Goal: Transaction & Acquisition: Register for event/course

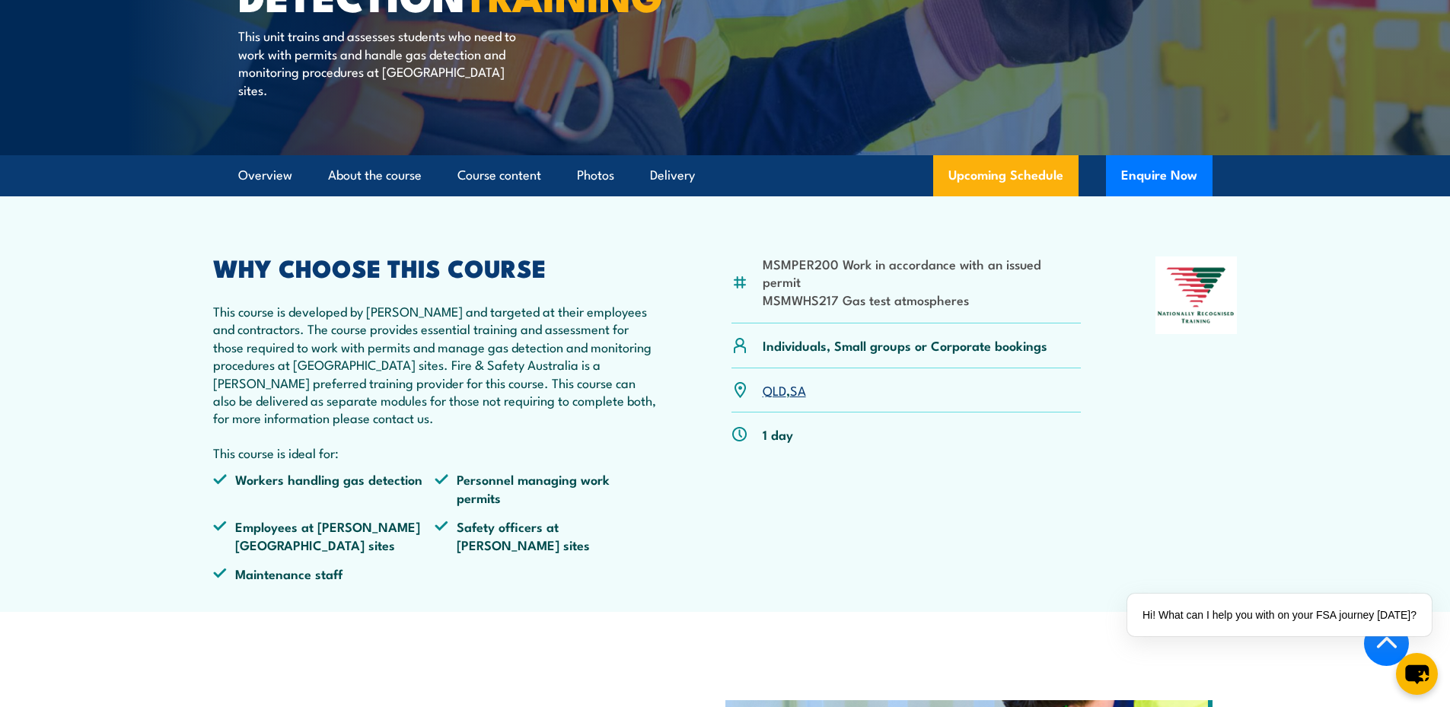
scroll to position [380, 0]
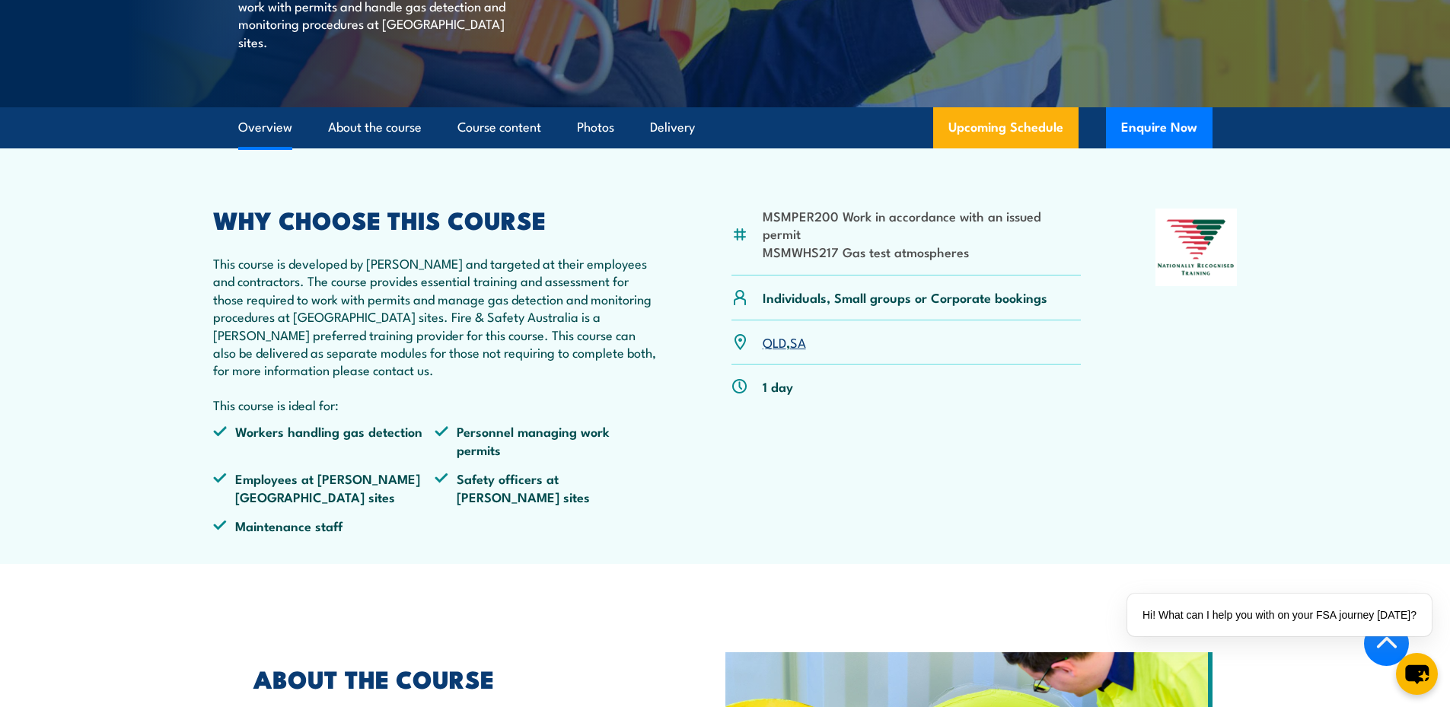
click at [970, 475] on div "MSMPER200 Work in accordance with an issued permit MSMWHS217 Gas test atmospher…" at bounding box center [906, 376] width 350 height 337
click at [769, 344] on link "QLD" at bounding box center [774, 342] width 24 height 18
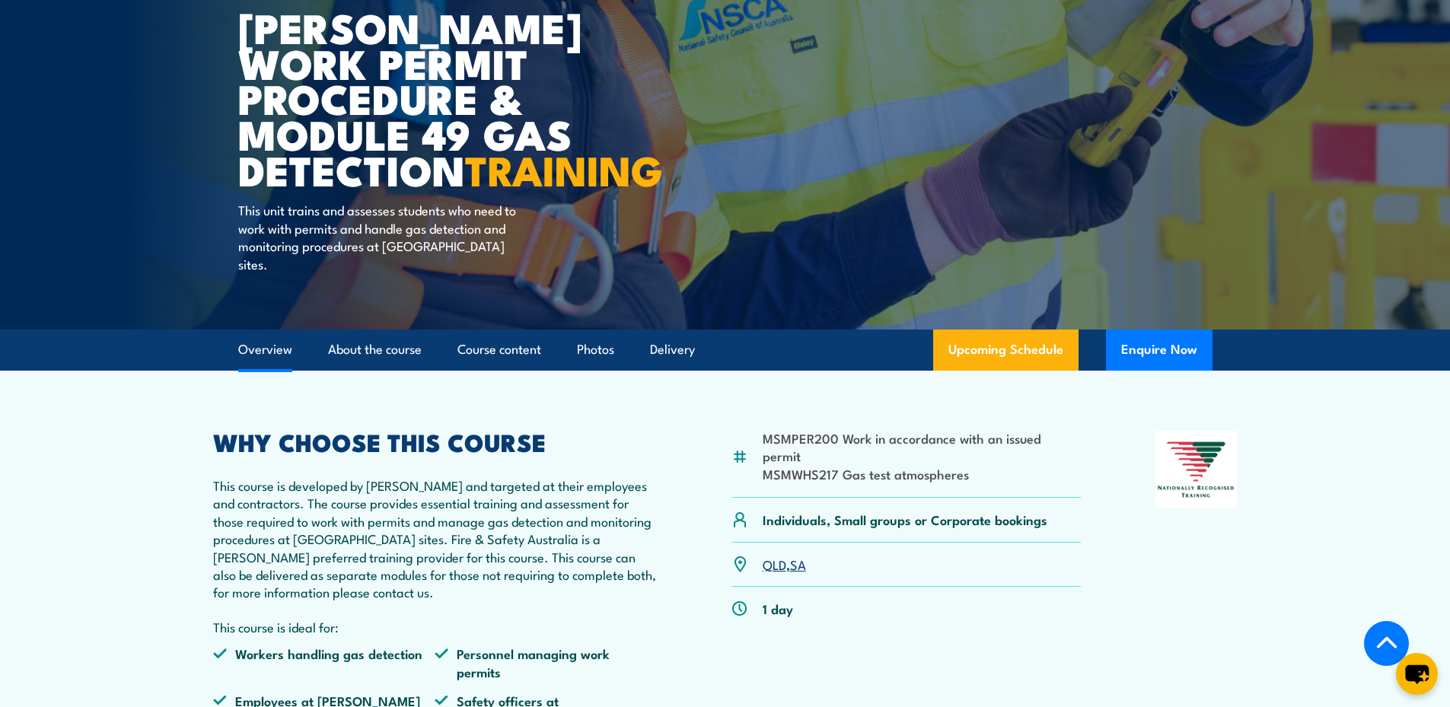
scroll to position [154, 0]
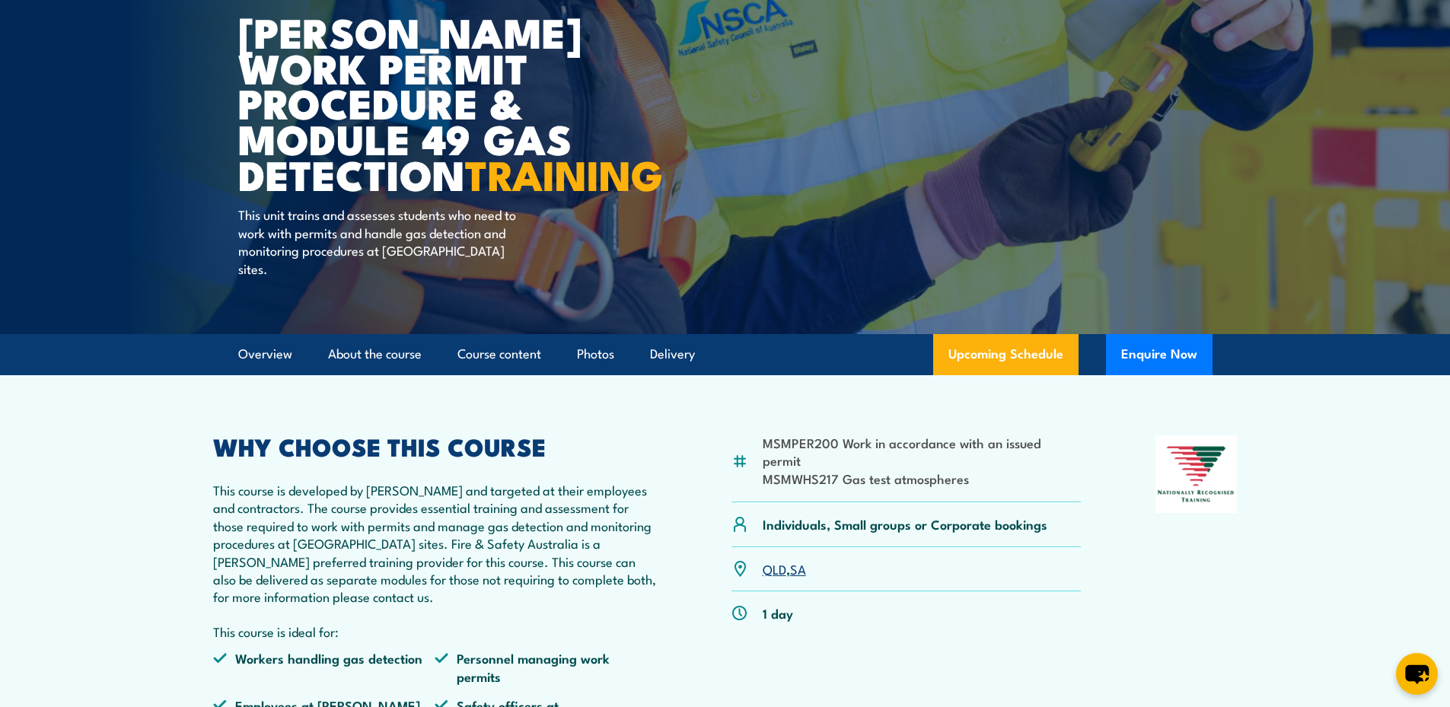
click at [800, 572] on link "SA" at bounding box center [798, 568] width 16 height 18
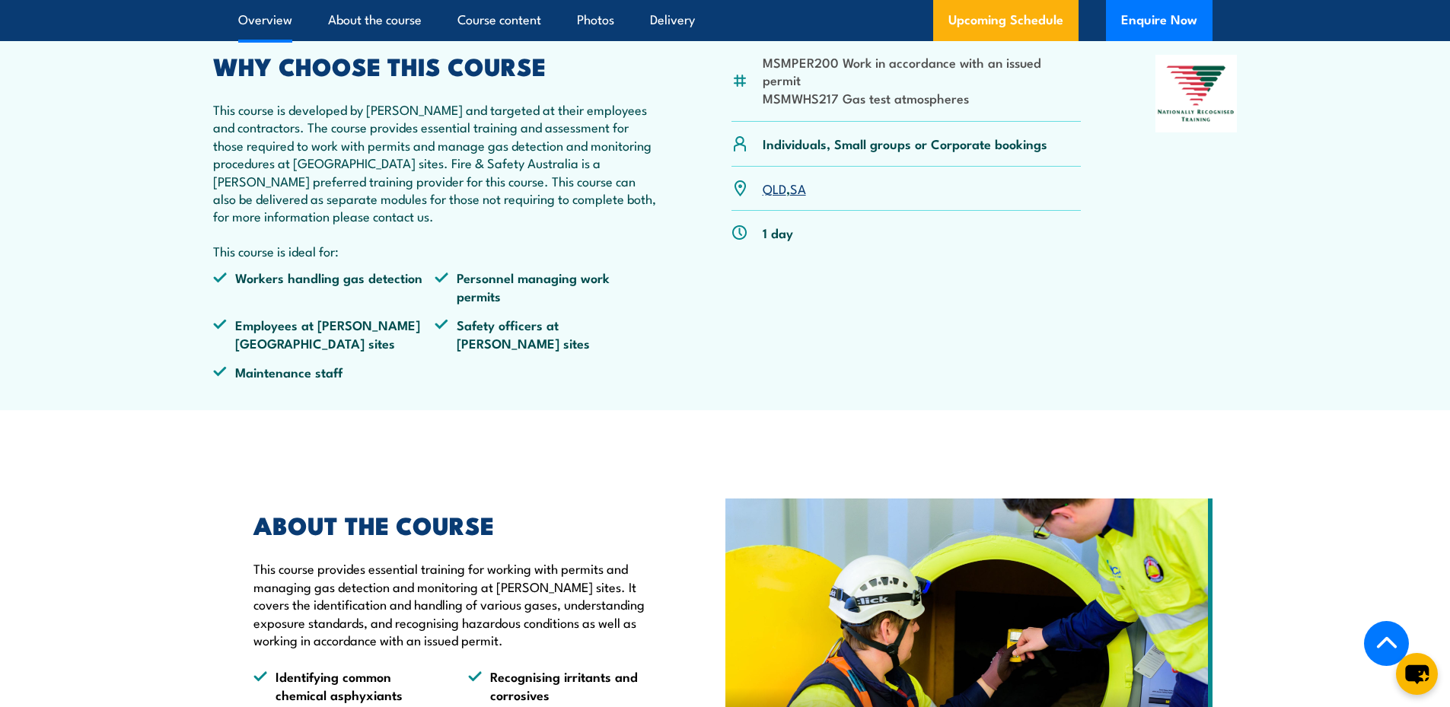
scroll to position [154, 0]
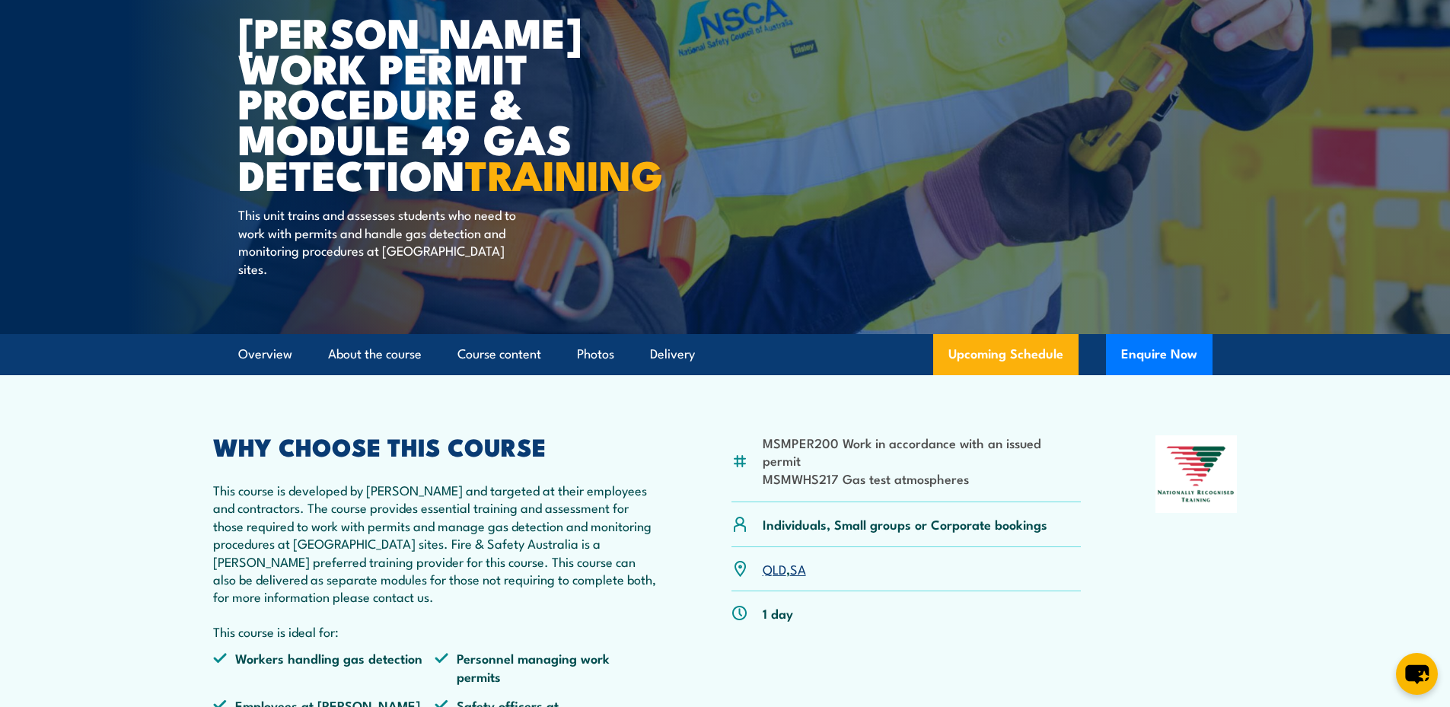
click at [769, 568] on link "QLD" at bounding box center [774, 568] width 24 height 18
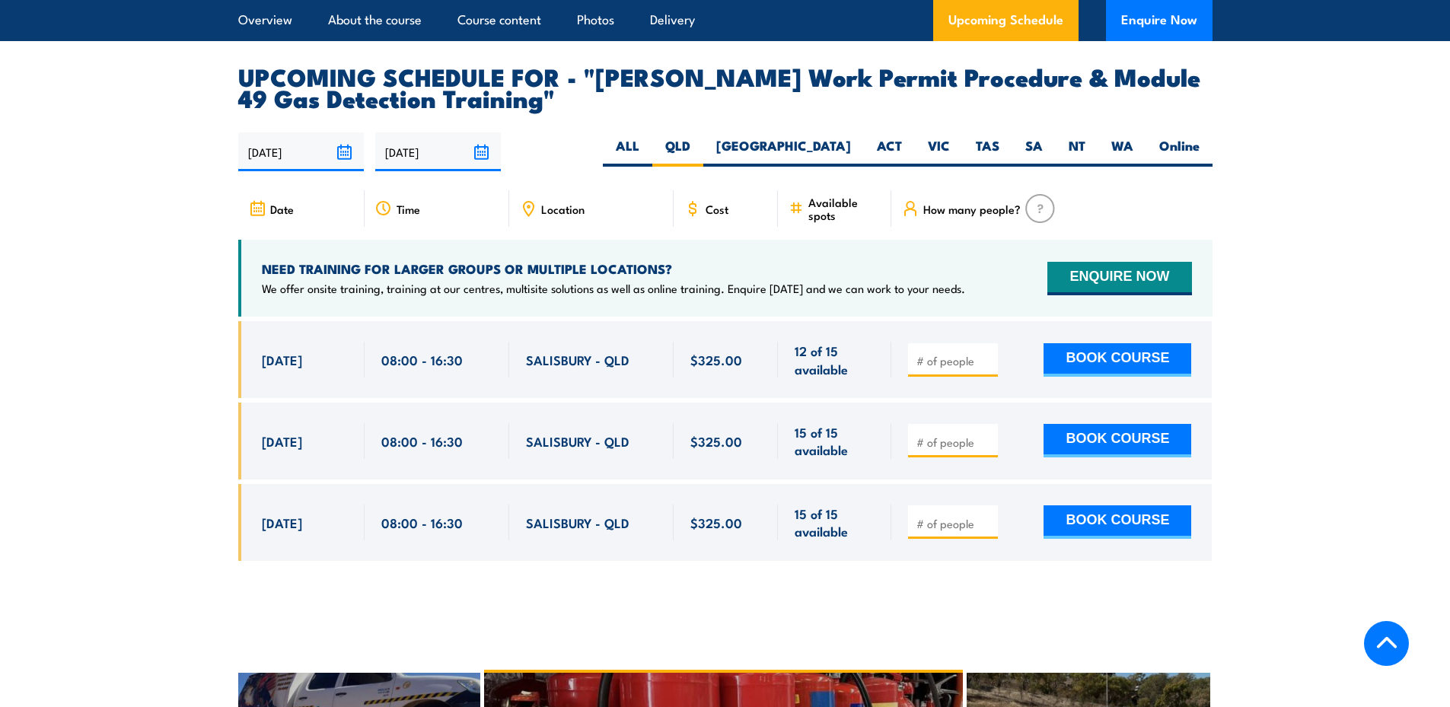
scroll to position [2513, 0]
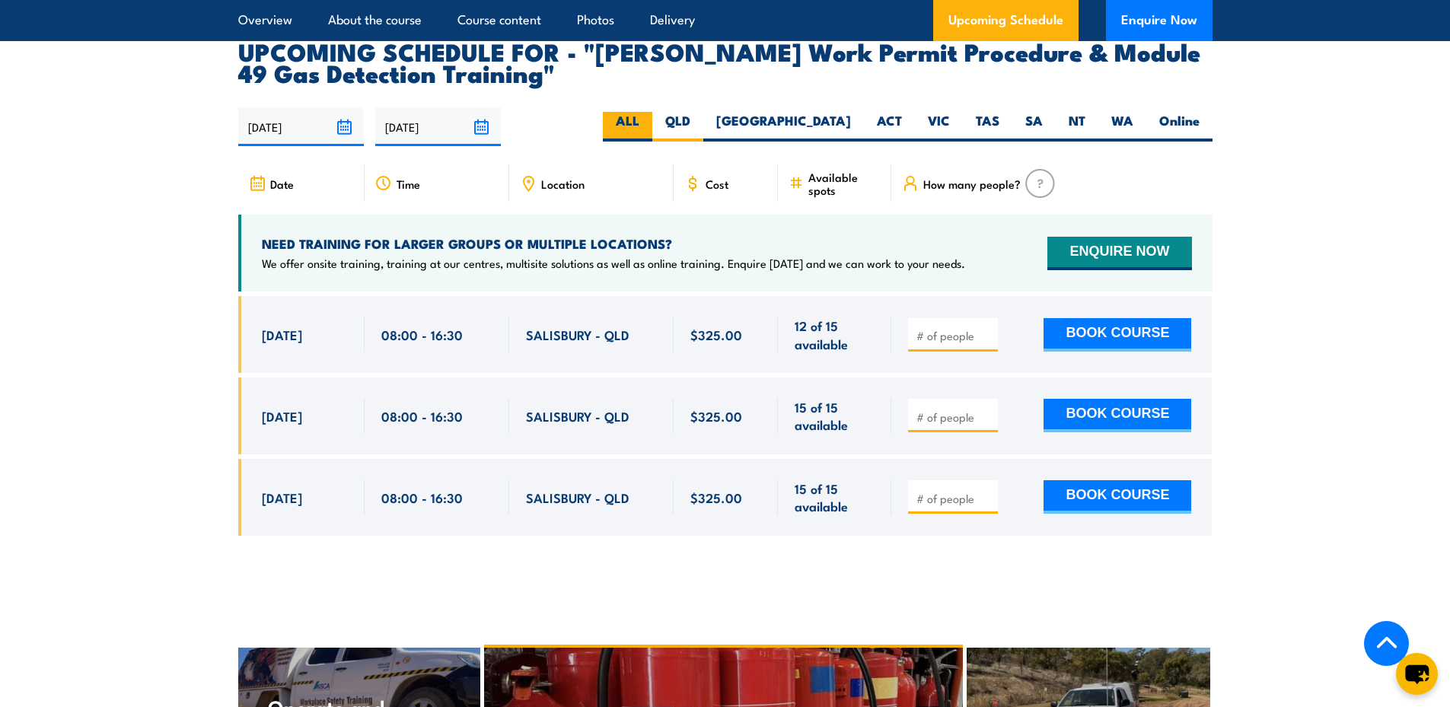
click at [652, 112] on label "ALL" at bounding box center [627, 127] width 49 height 30
click at [649, 112] on input "ALL" at bounding box center [644, 117] width 10 height 10
radio input "true"
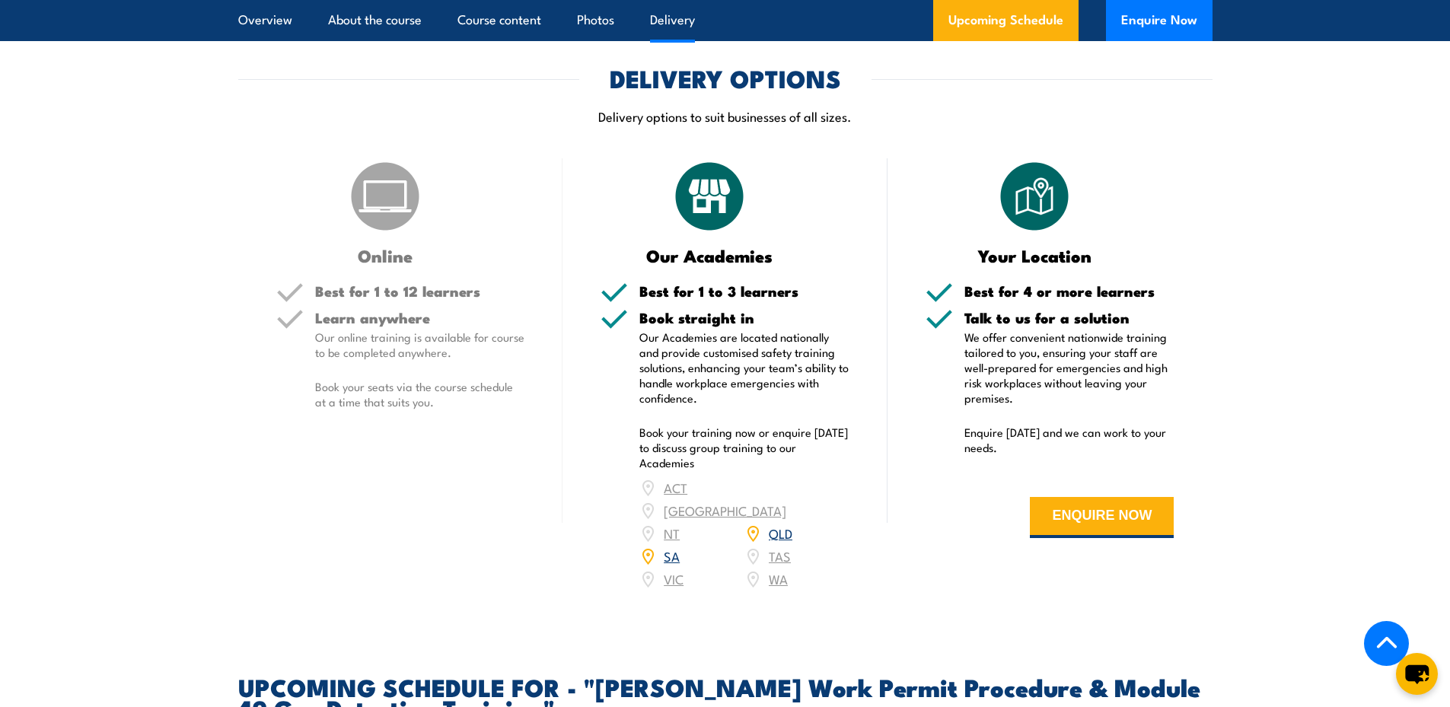
scroll to position [1904, 0]
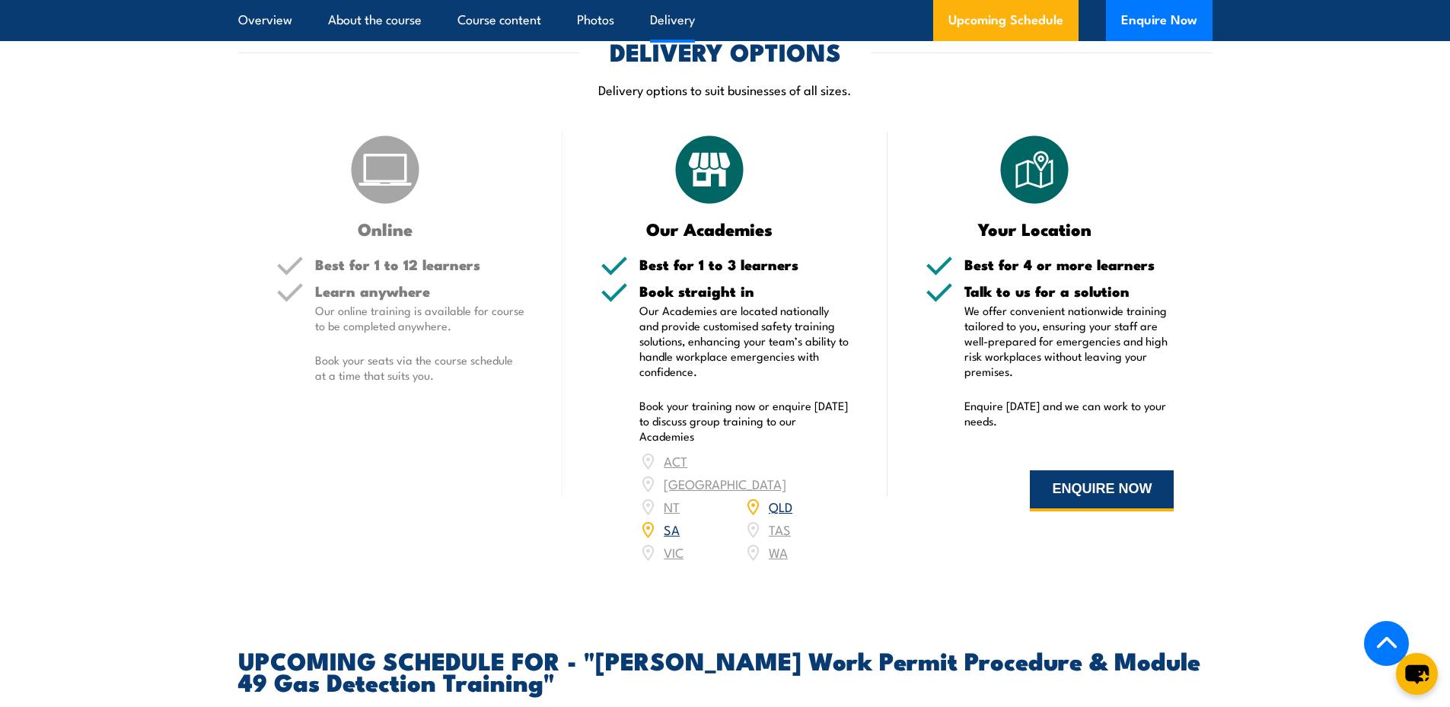
click at [1094, 470] on button "ENQUIRE NOW" at bounding box center [1102, 490] width 144 height 41
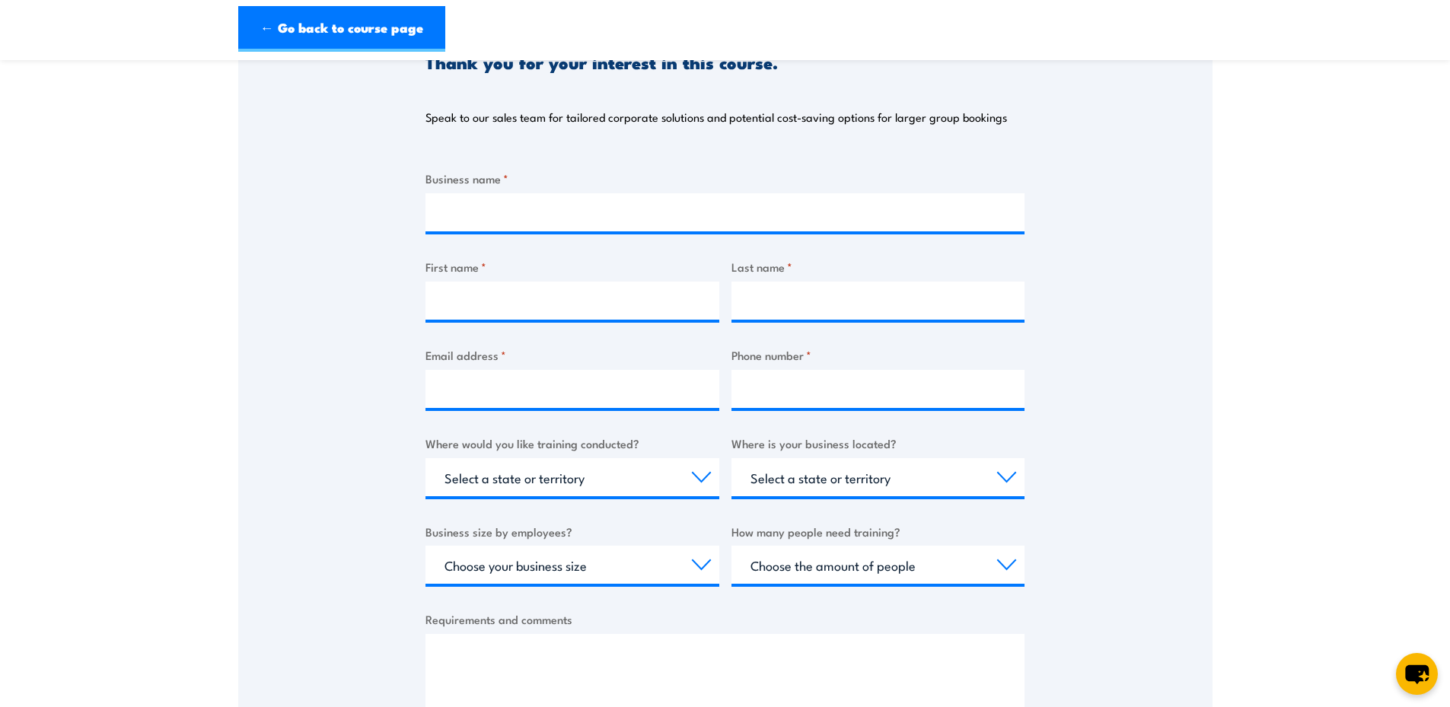
scroll to position [228, 0]
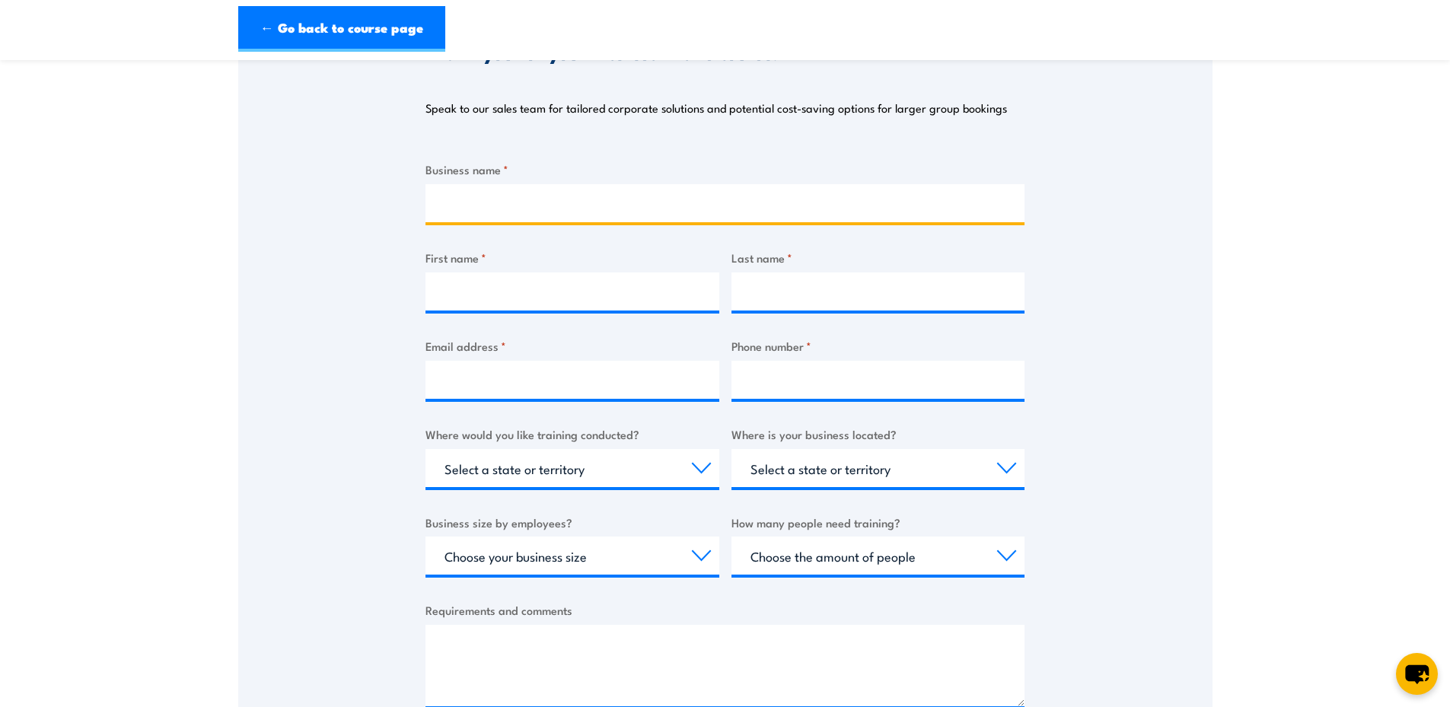
click at [695, 197] on input "Business name *" at bounding box center [724, 203] width 599 height 38
type input "5 Sticks Consulting"
type input "Greg"
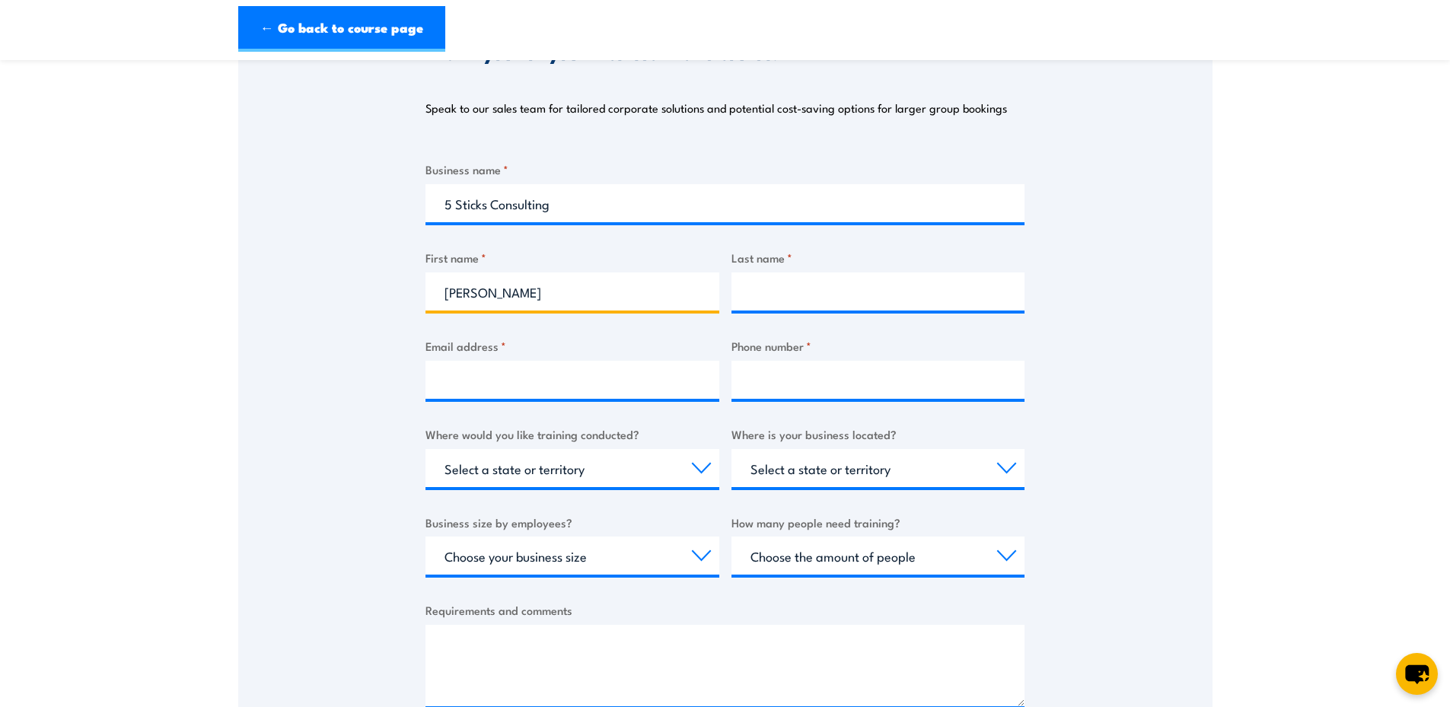
type input "Dean"
type input "greg@5sticks.com.au"
type input "0402333357"
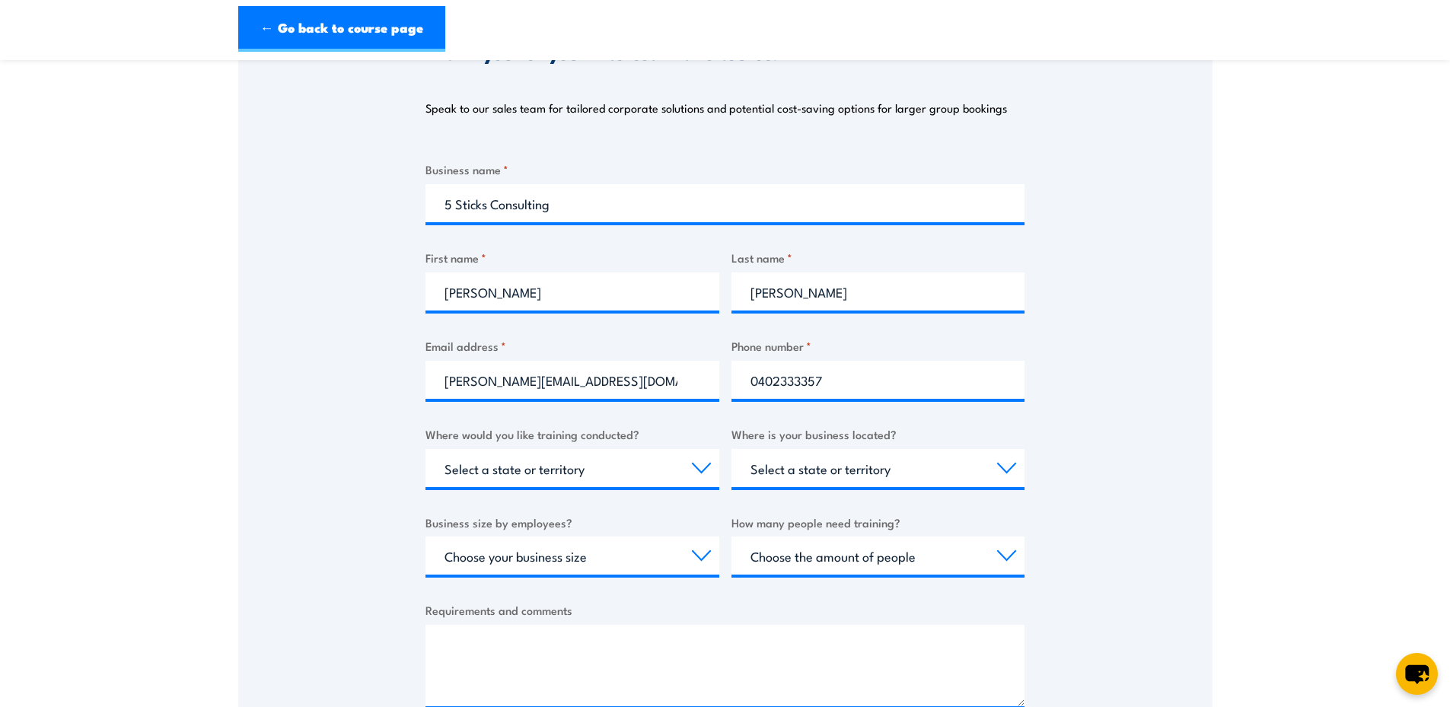
click at [1106, 291] on div "Thank you for your interest in this course. Speak to our sales team for tailore…" at bounding box center [725, 371] width 974 height 760
click at [700, 471] on select "Select a state or territory Nationally - multiple locations QLD NSW VIC SA ACT …" at bounding box center [572, 468] width 294 height 38
select select "QLD"
click at [425, 449] on select "Select a state or territory Nationally - multiple locations QLD NSW VIC SA ACT …" at bounding box center [572, 468] width 294 height 38
click at [910, 481] on select "Select a state or territory QLD NSW VIC SA ACT WA TAS NT" at bounding box center [878, 468] width 294 height 38
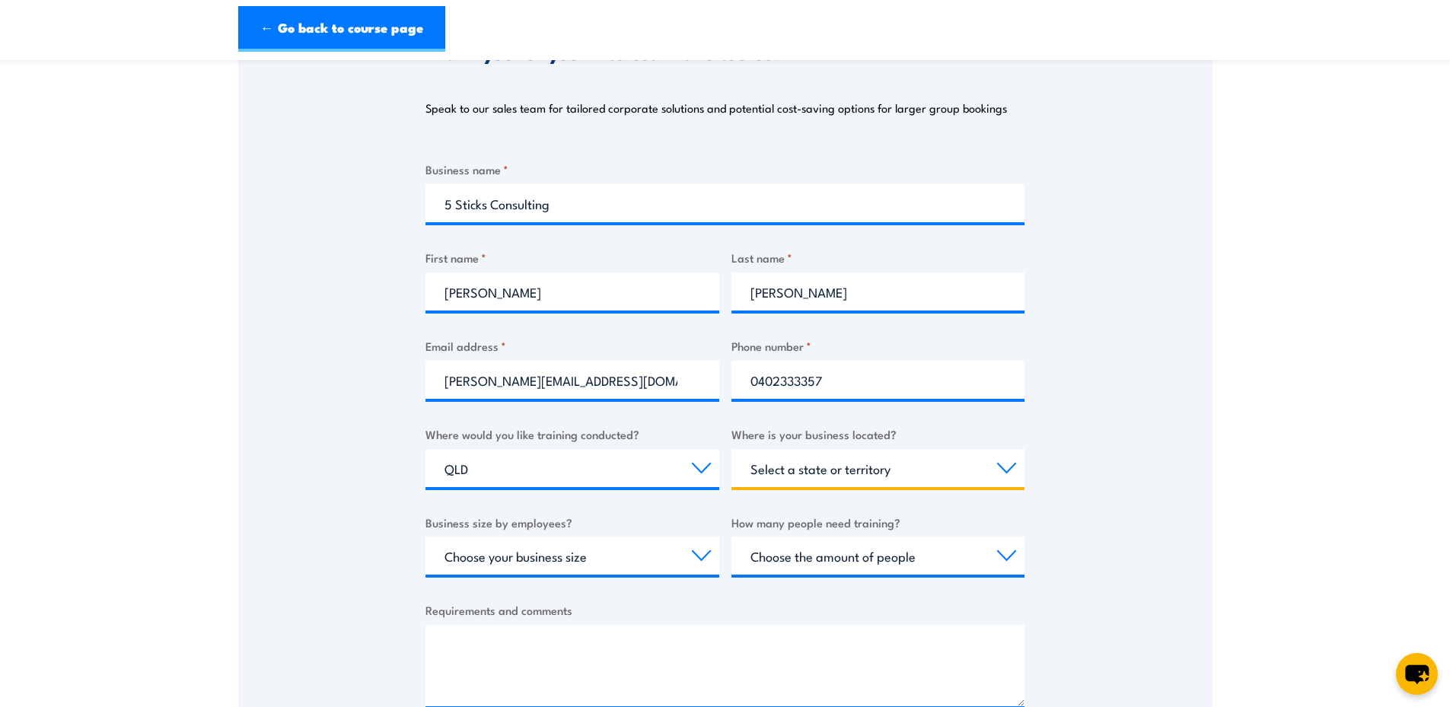
select select "QLD"
click at [731, 449] on select "Select a state or territory QLD NSW VIC SA ACT WA TAS NT" at bounding box center [878, 468] width 294 height 38
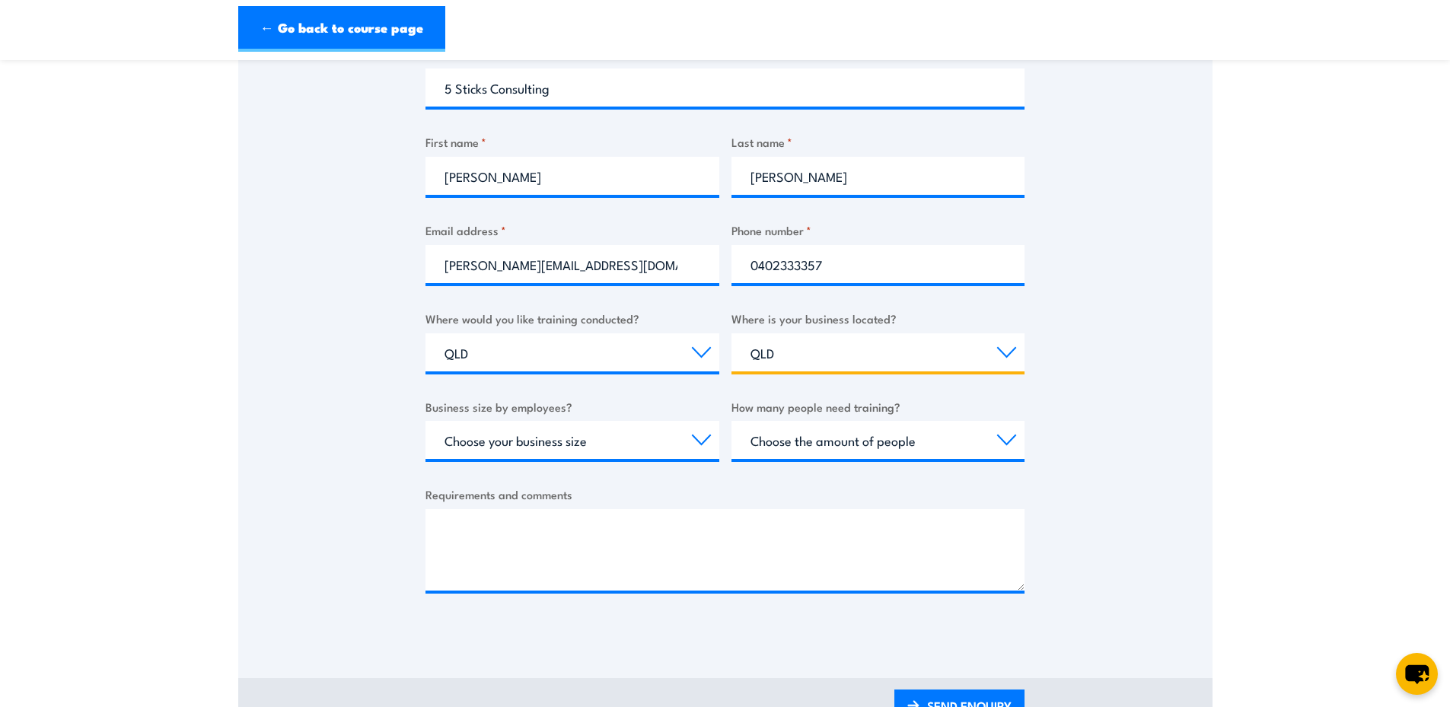
scroll to position [380, 0]
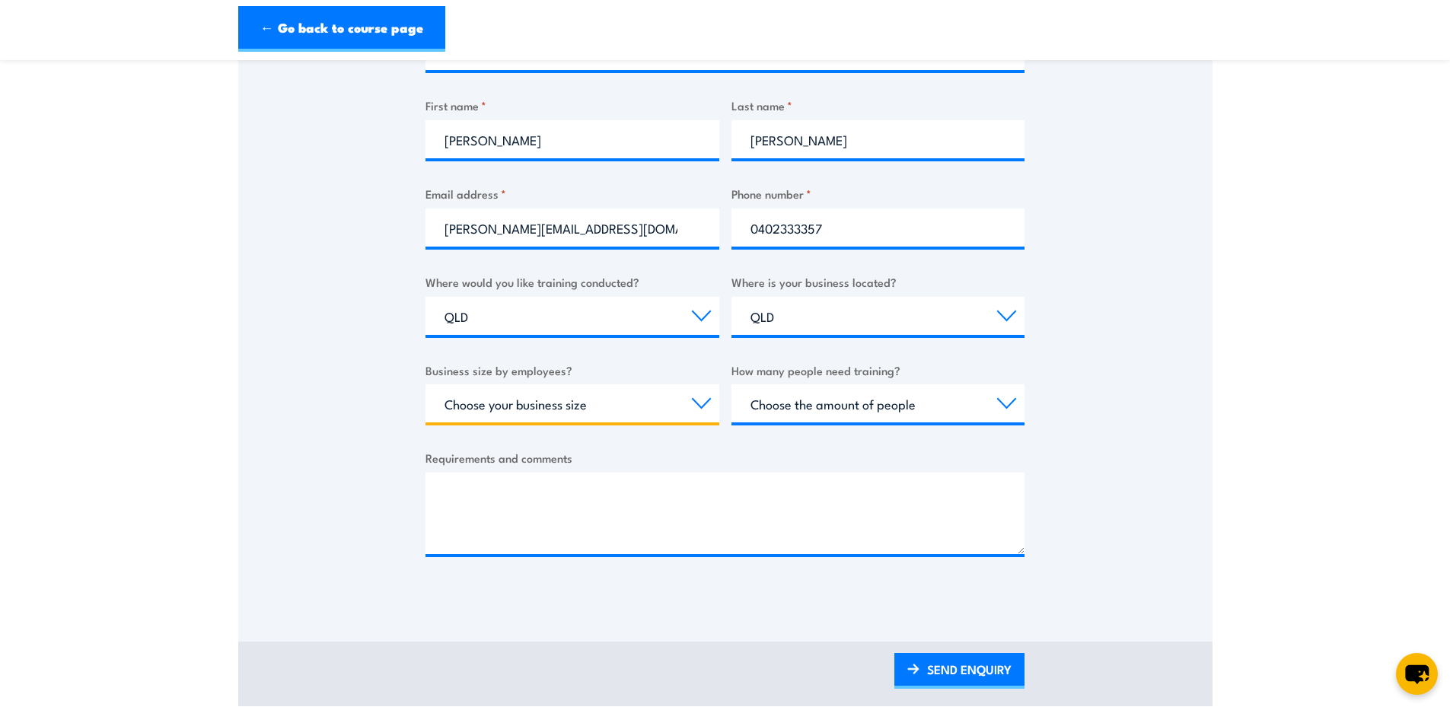
click at [669, 410] on select "Choose your business size 1 to 19 20 to 199 200+" at bounding box center [572, 403] width 294 height 38
select select "1 to 19"
click at [425, 384] on select "Choose your business size 1 to 19 20 to 199 200+" at bounding box center [572, 403] width 294 height 38
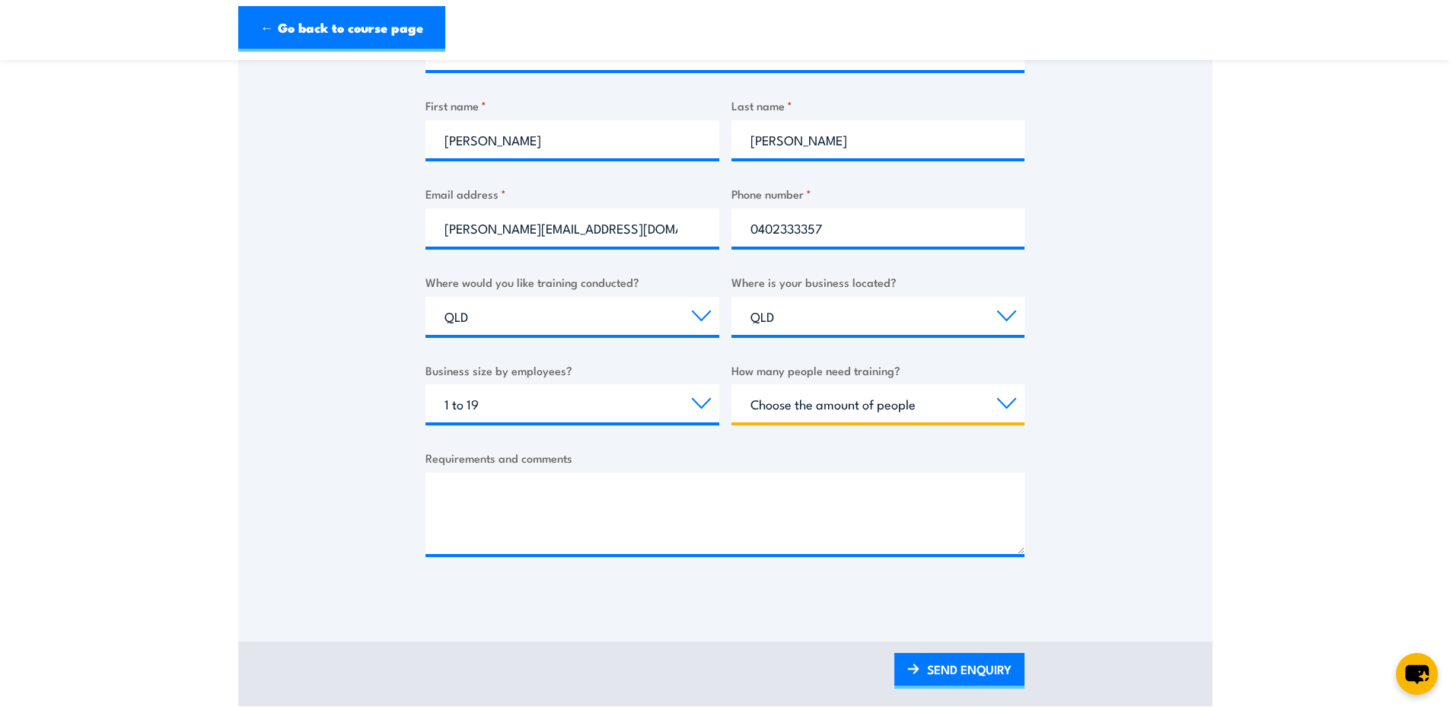
click at [809, 403] on select "Choose the amount of people 1 to 4 5 to 19 20+" at bounding box center [878, 403] width 294 height 38
select select "1 to 4"
click at [731, 384] on select "Choose the amount of people 1 to 4 5 to 19 20+" at bounding box center [878, 403] width 294 height 38
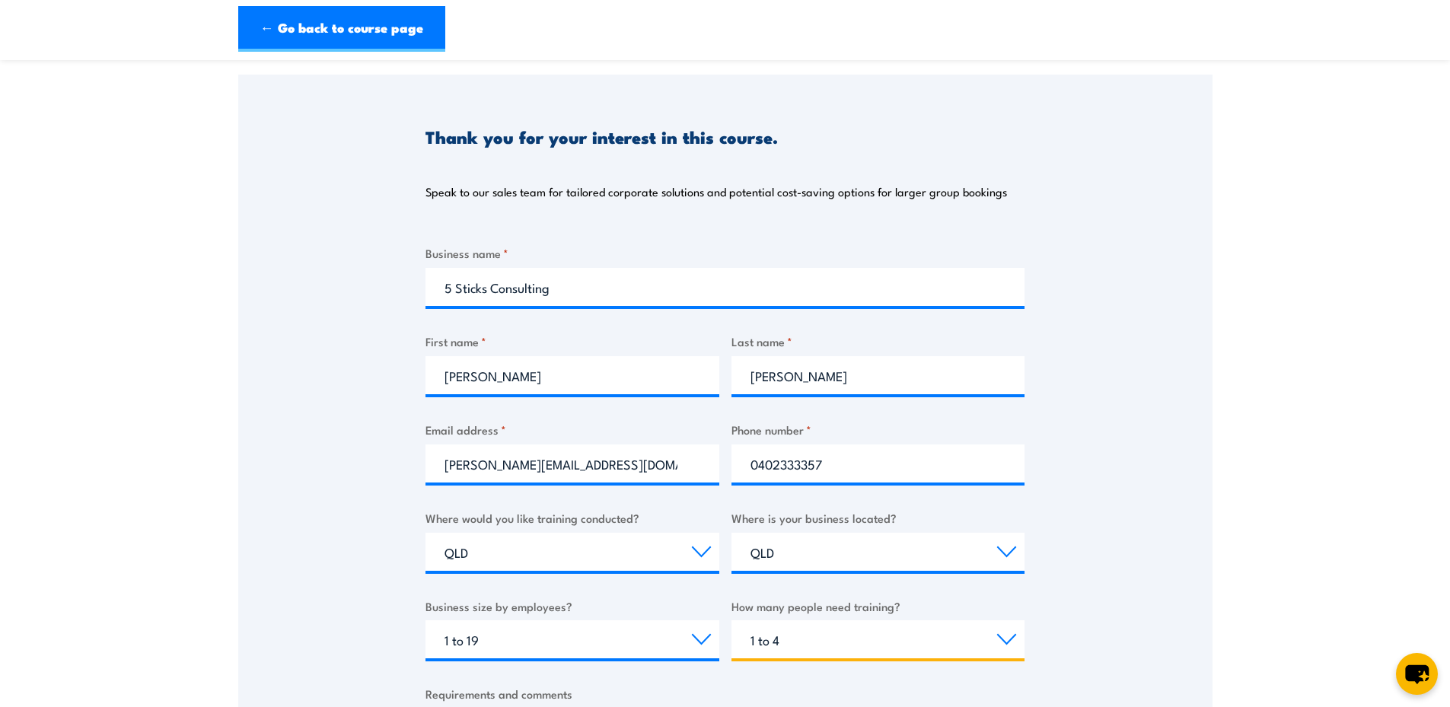
scroll to position [0, 0]
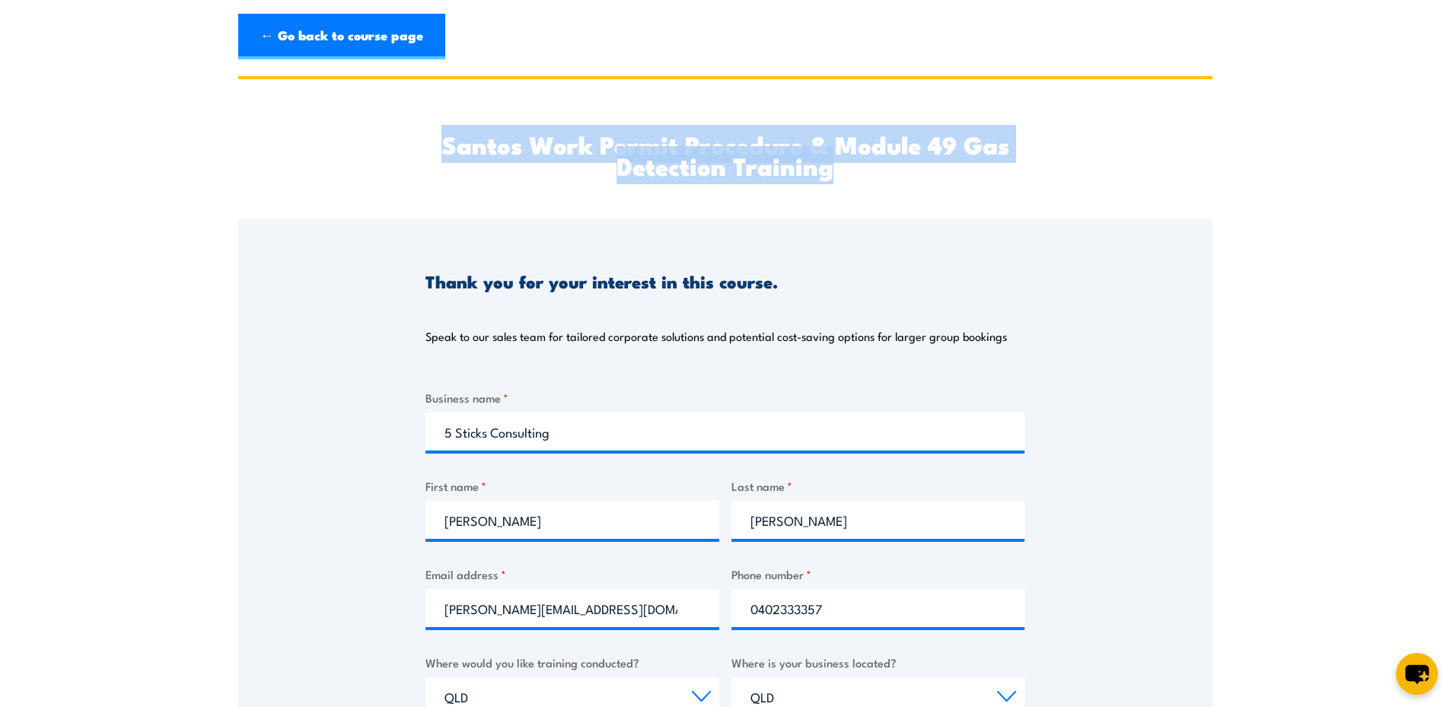
drag, startPoint x: 832, startPoint y: 172, endPoint x: 437, endPoint y: 150, distance: 395.5
click at [437, 150] on h2 "Santos Work Permit Procedure & Module 49 Gas Detection Training" at bounding box center [724, 154] width 599 height 43
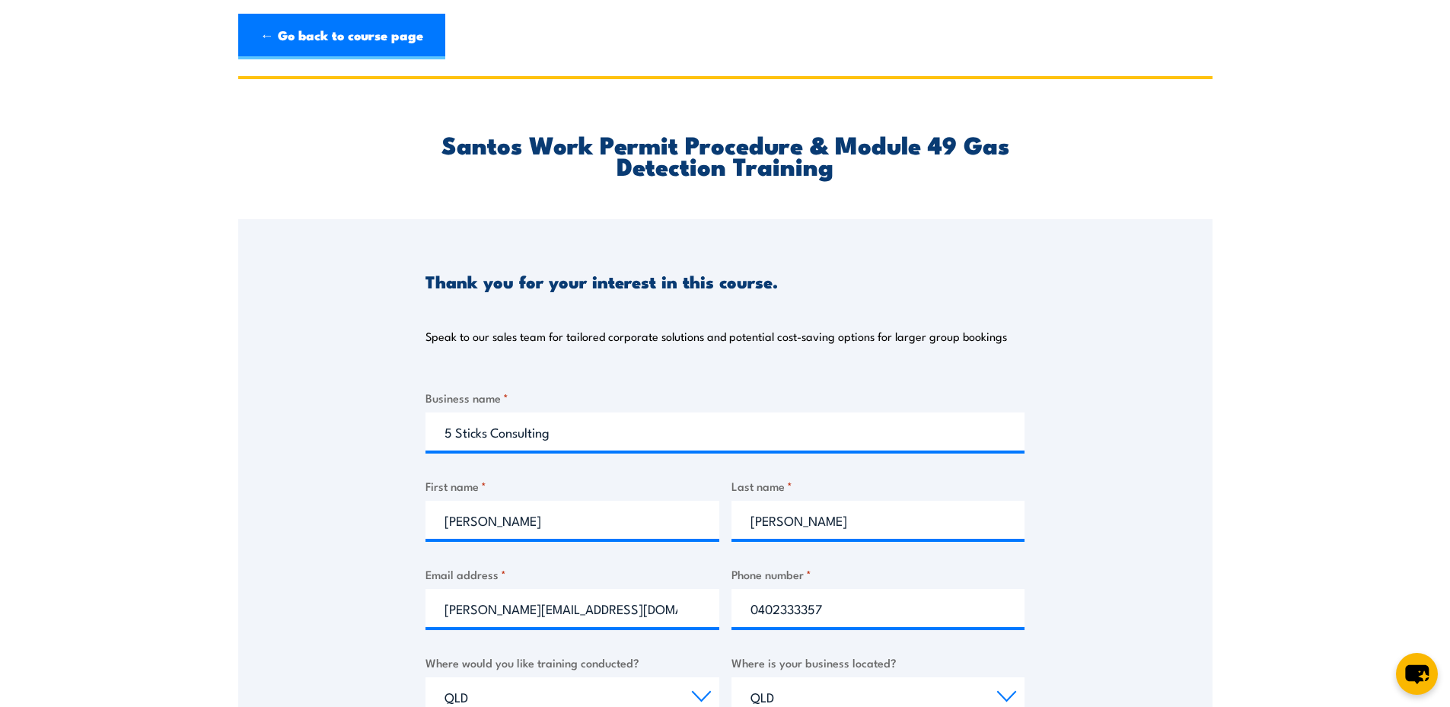
click at [1195, 333] on div "Thank you for your interest in this course. Speak to our sales team for tailore…" at bounding box center [725, 599] width 974 height 760
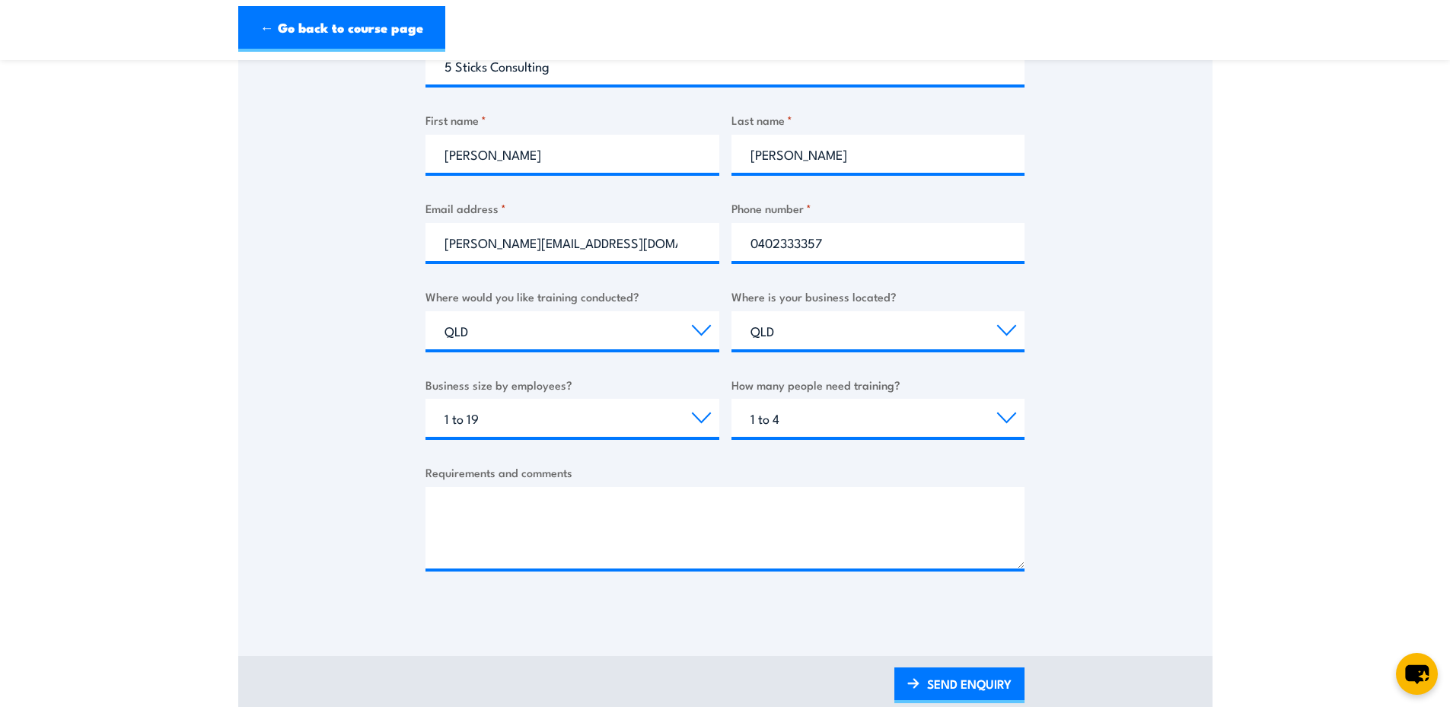
scroll to position [457, 0]
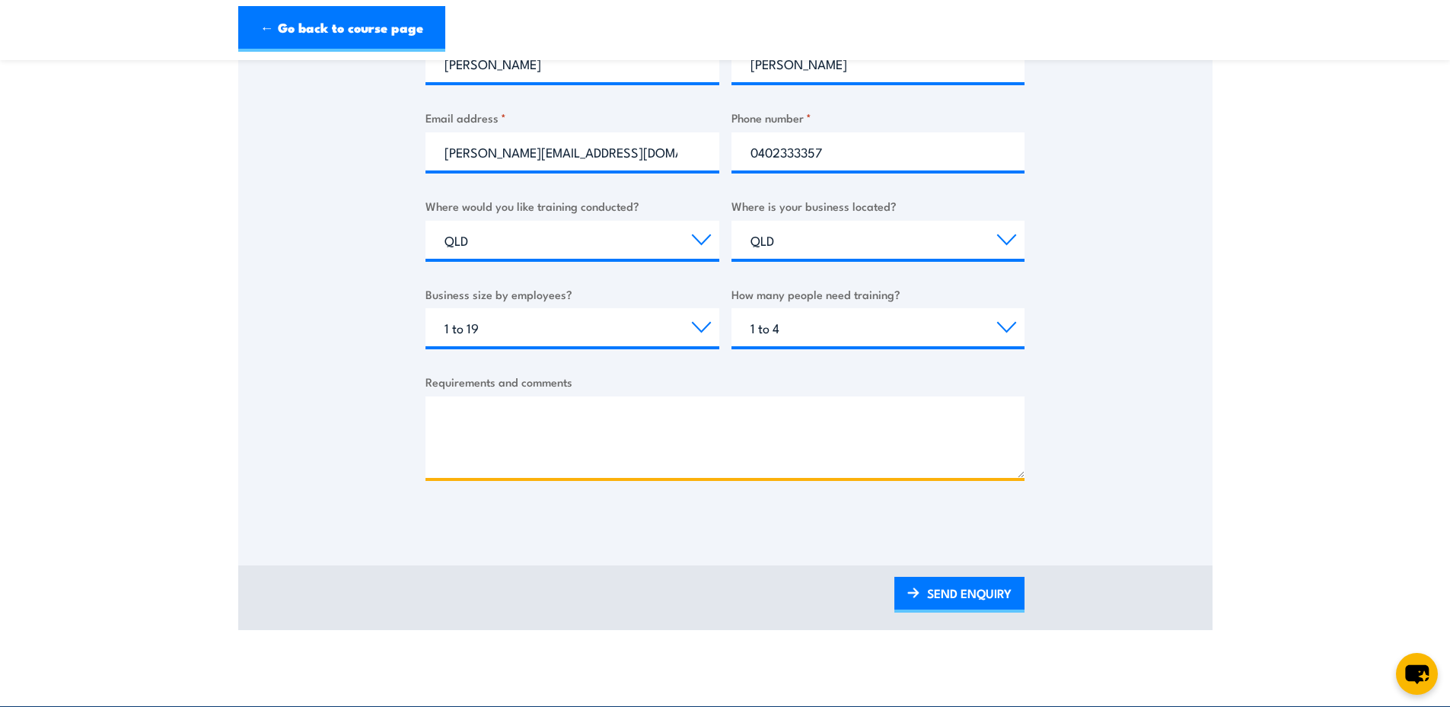
click at [922, 425] on textarea "Requirements and comments" at bounding box center [724, 436] width 599 height 81
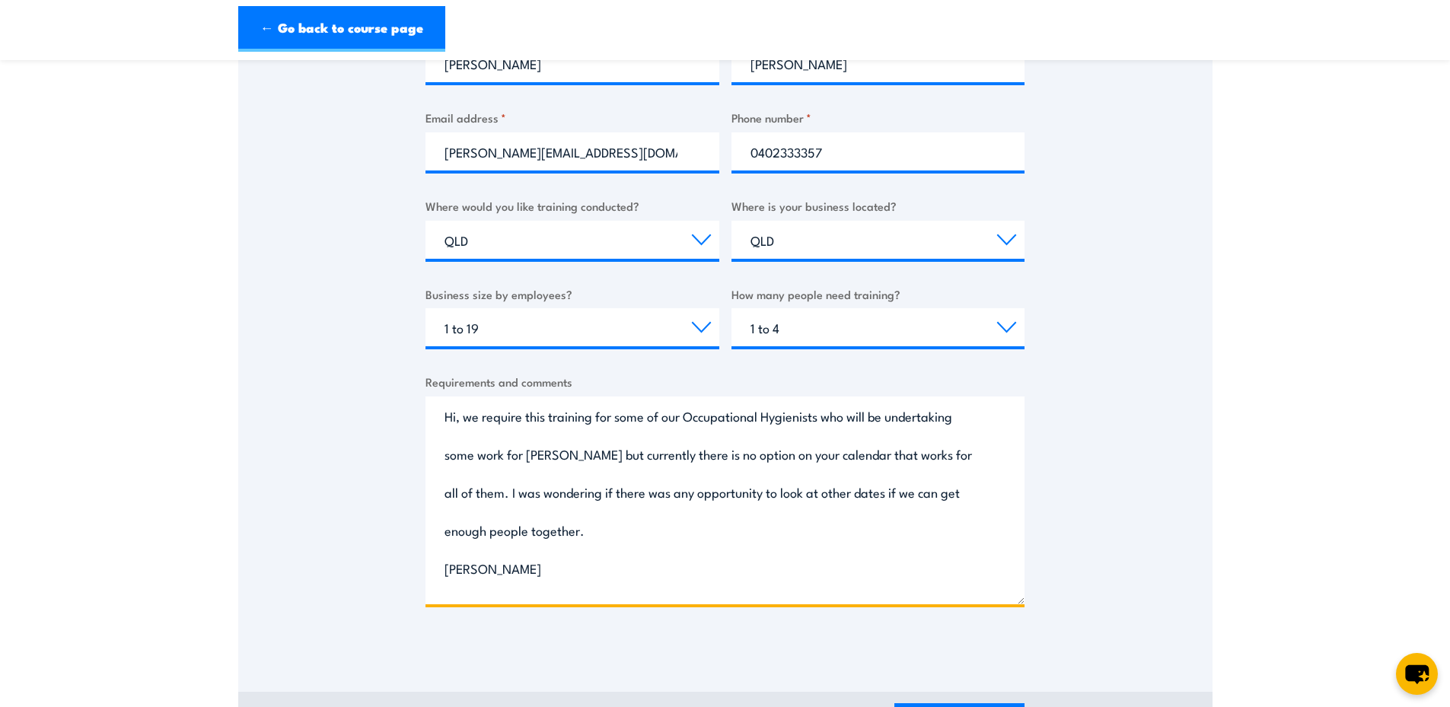
scroll to position [0, 0]
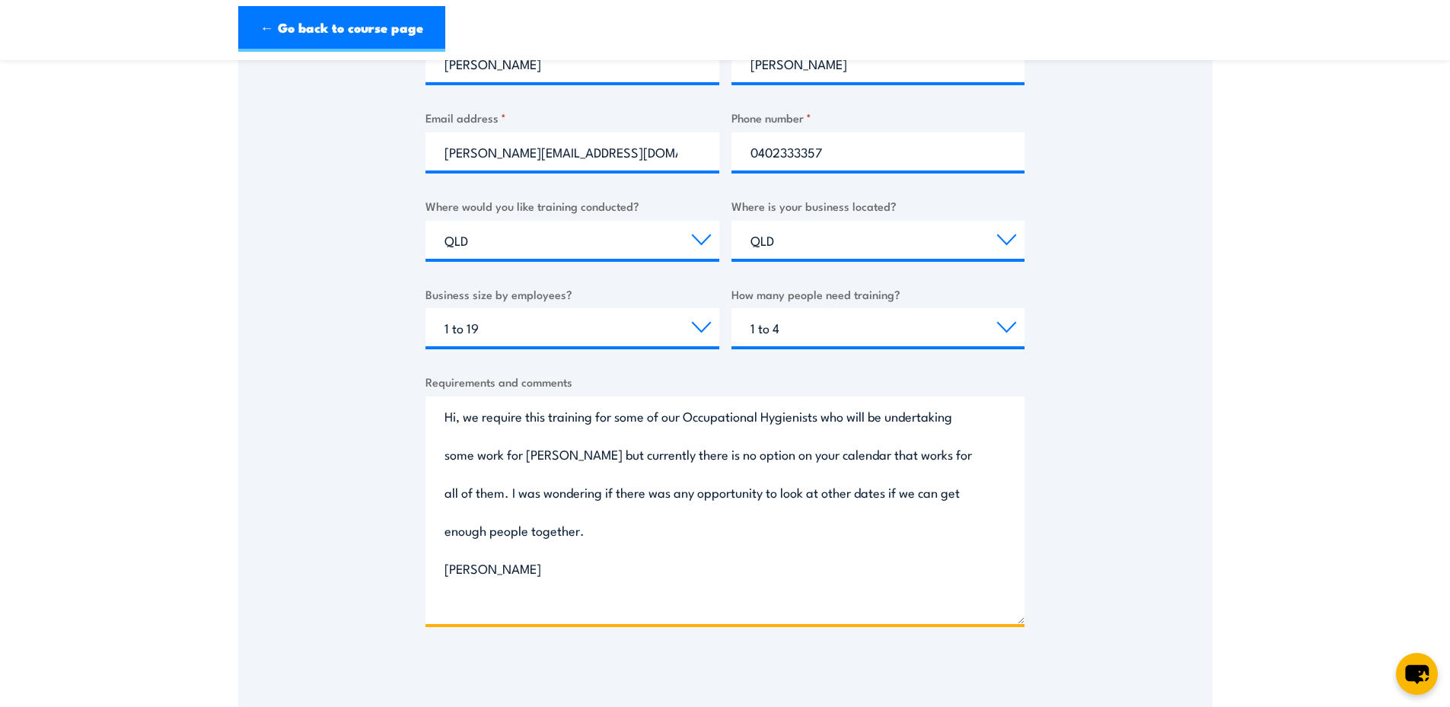
drag, startPoint x: 1023, startPoint y: 476, endPoint x: 985, endPoint y: 622, distance: 150.8
click at [985, 622] on textarea "Hi, we require this training for some of our Occupational Hygienists who will b…" at bounding box center [724, 510] width 599 height 228
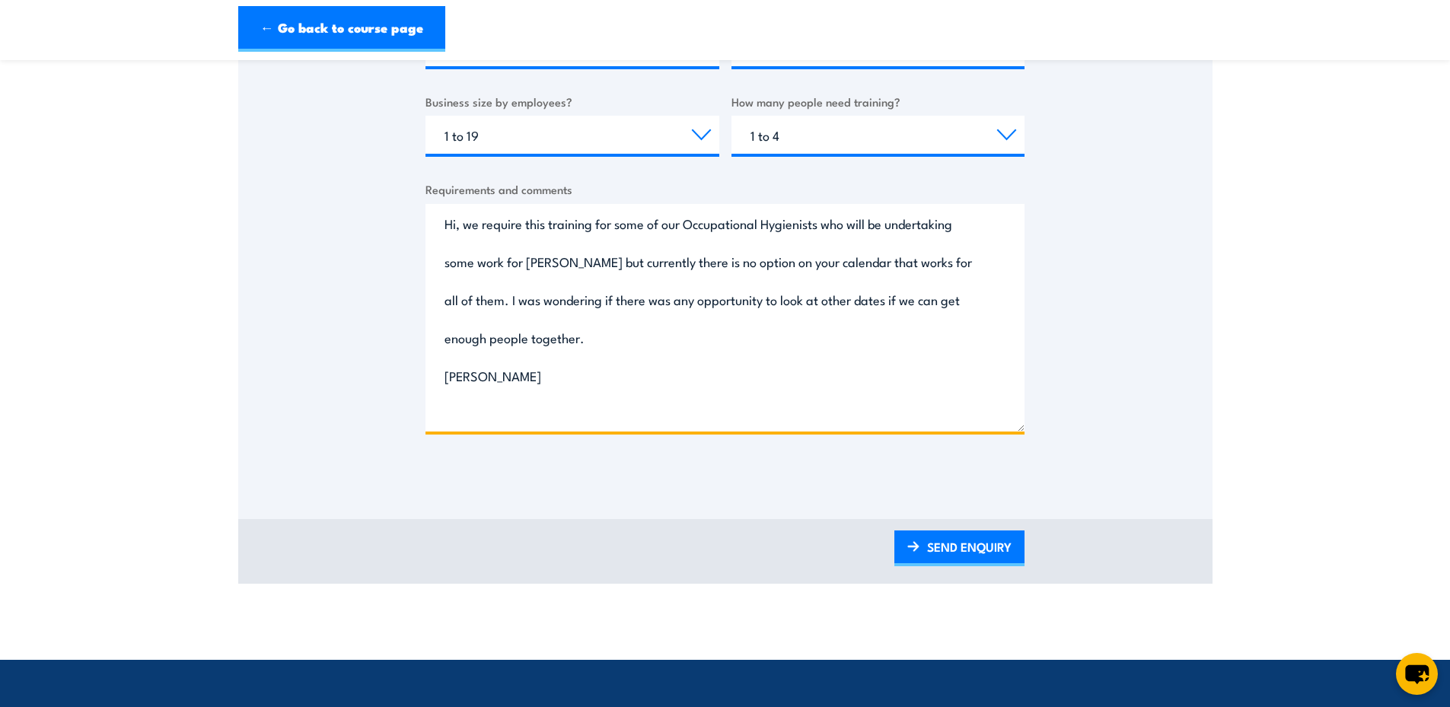
scroll to position [685, 0]
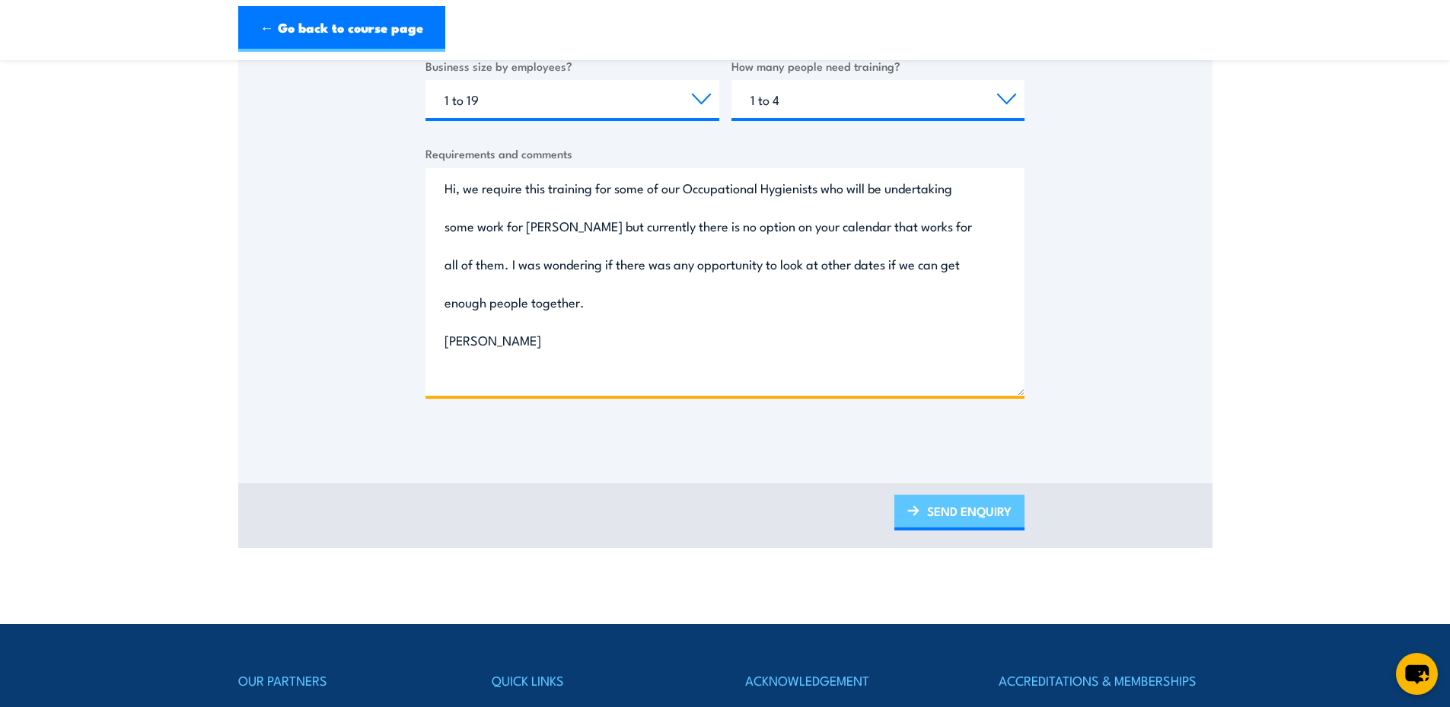
type textarea "Hi, we require this training for some of our Occupational Hygienists who will b…"
click at [936, 516] on link "SEND ENQUIRY" at bounding box center [959, 513] width 130 height 36
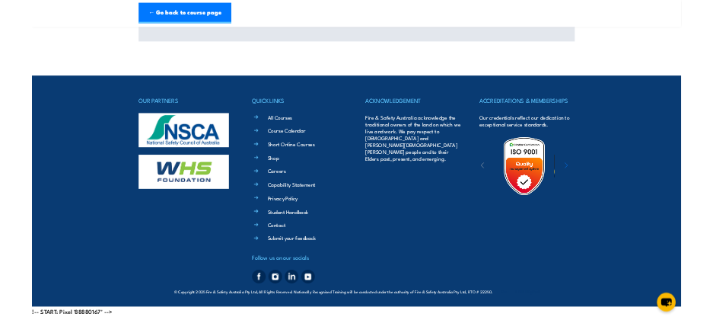
scroll to position [0, 0]
